Goal: Navigation & Orientation: Understand site structure

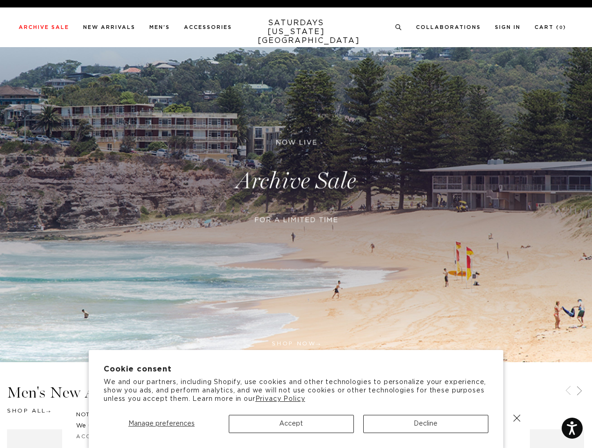
click at [296, 224] on div at bounding box center [296, 231] width 226 height 19
click at [161, 424] on span "Manage preferences" at bounding box center [161, 423] width 66 height 7
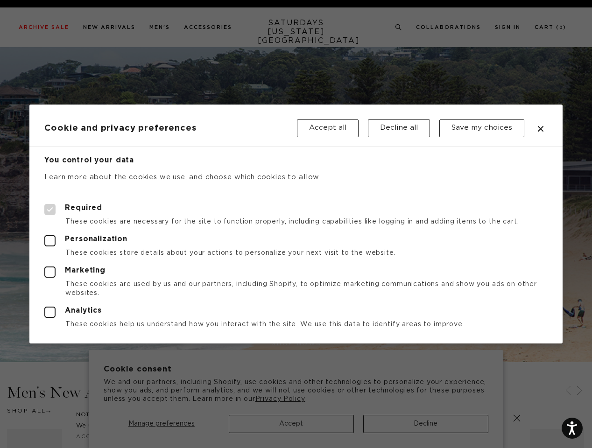
click at [291, 424] on div at bounding box center [296, 224] width 592 height 448
click at [425, 424] on div at bounding box center [296, 224] width 592 height 448
click at [397, 205] on label "Required" at bounding box center [295, 209] width 502 height 11
click at [45, 204] on input "Required" at bounding box center [44, 204] width 0 height 0
checkbox input "true"
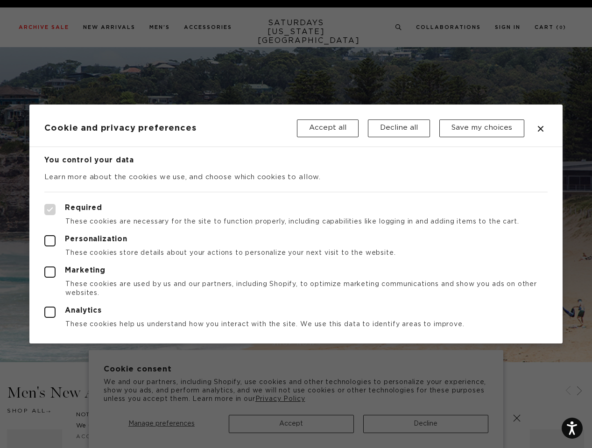
click at [398, 28] on div at bounding box center [296, 224] width 592 height 448
click at [568, 391] on div at bounding box center [296, 224] width 592 height 448
click at [579, 391] on div at bounding box center [296, 224] width 592 height 448
click at [516, 418] on div at bounding box center [296, 224] width 592 height 448
